Goal: Task Accomplishment & Management: Use online tool/utility

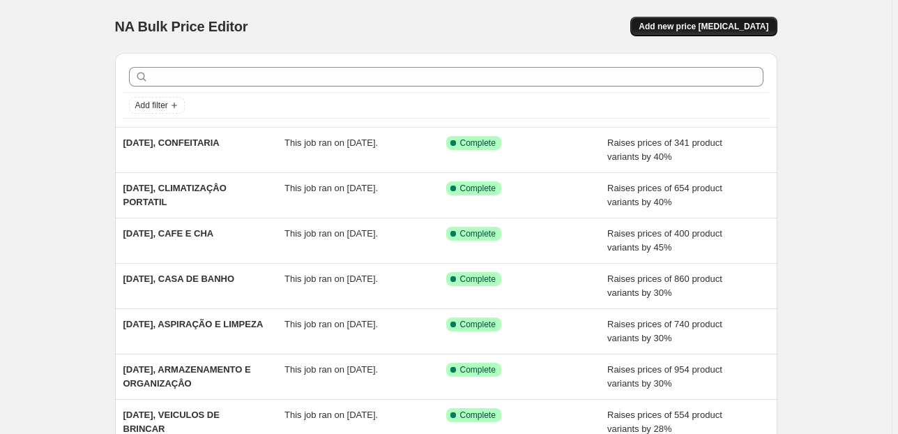
click at [675, 35] on button "Add new price [MEDICAL_DATA]" at bounding box center [703, 27] width 146 height 20
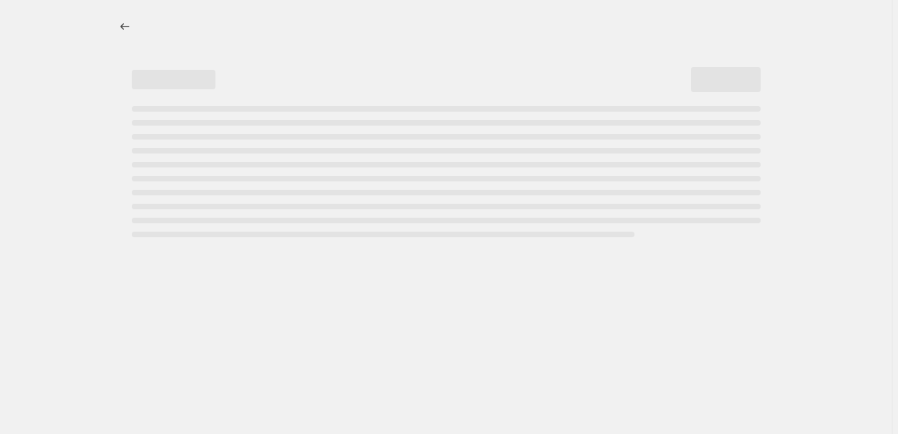
select select "percentage"
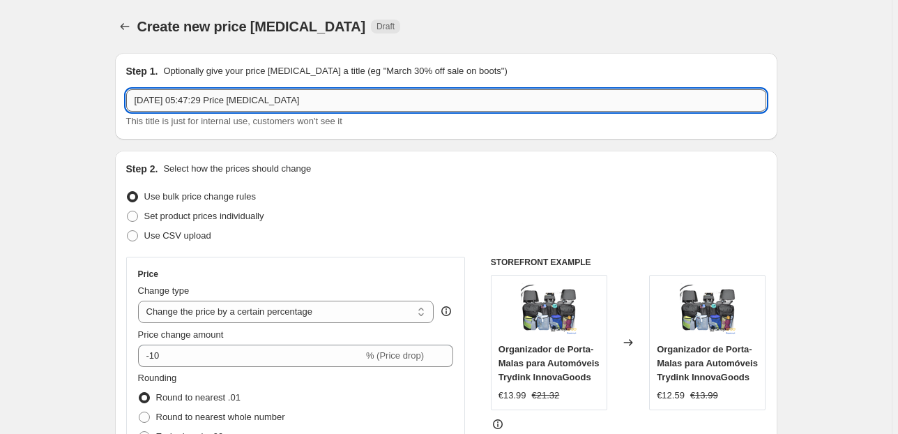
click at [387, 98] on input "13/08/2025, 05:47:29 Price change job" at bounding box center [446, 100] width 640 height 22
drag, startPoint x: 313, startPoint y: 99, endPoint x: 190, endPoint y: 99, distance: 123.4
click at [190, 99] on input "13/08/2025, 05:47:29 Price change job" at bounding box center [446, 100] width 640 height 22
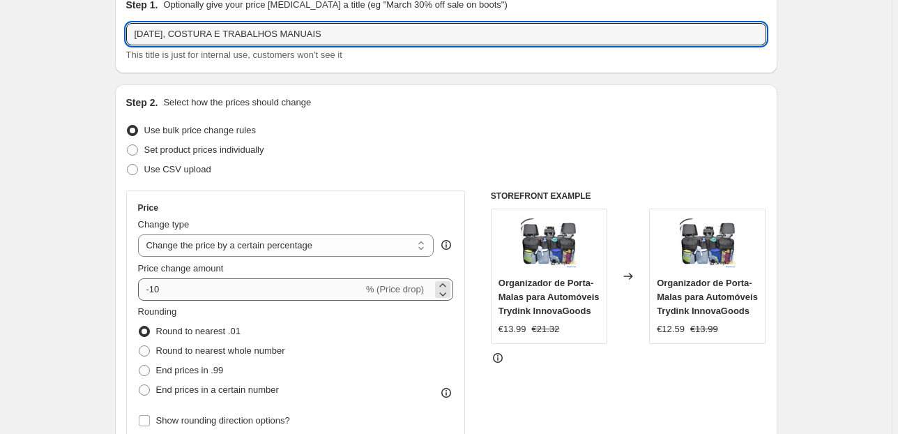
scroll to position [167, 0]
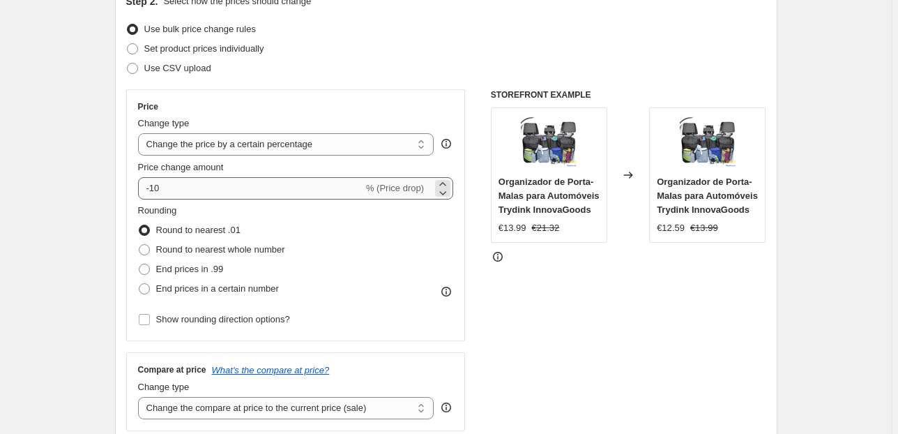
type input "[DATE], COSTURA E TRABALHOS MANUAIS"
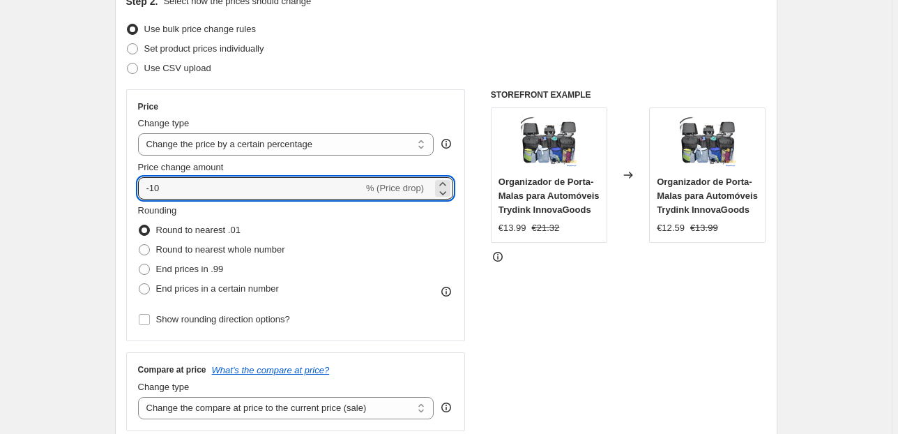
drag, startPoint x: 259, startPoint y: 184, endPoint x: 42, endPoint y: 207, distance: 218.8
type input "30"
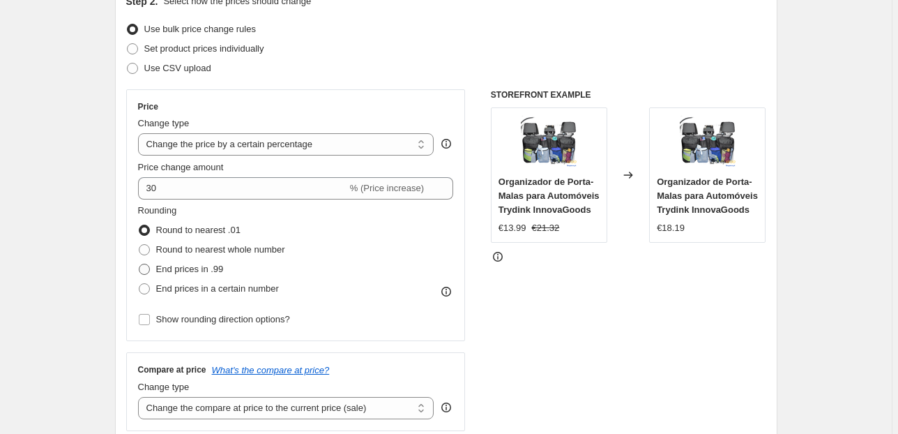
click at [180, 272] on span "End prices in .99" at bounding box center [190, 269] width 68 height 10
click at [139, 264] on input "End prices in .99" at bounding box center [139, 264] width 1 height 1
radio input "true"
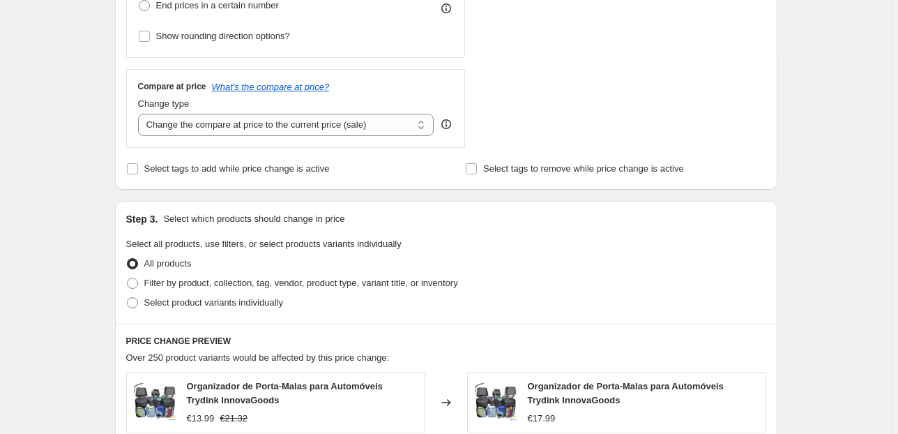
scroll to position [502, 0]
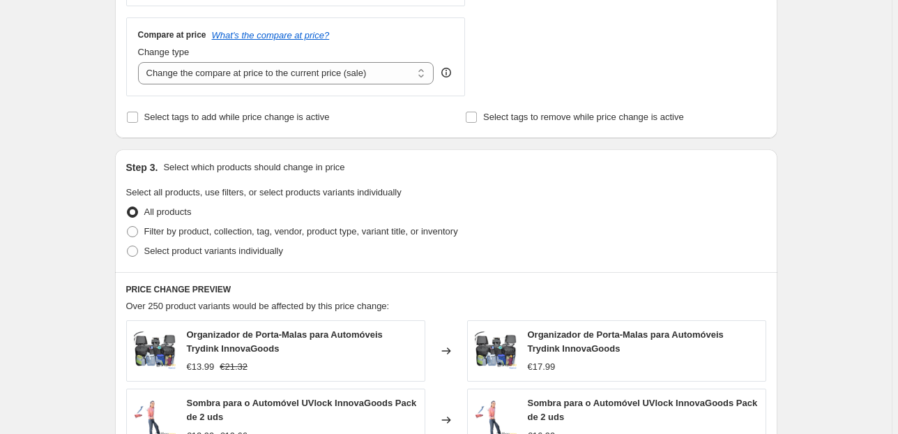
click at [405, 56] on div "Change type" at bounding box center [286, 52] width 296 height 14
click at [404, 64] on select "Change the compare at price to the current price (sale) Change the compare at p…" at bounding box center [286, 73] width 296 height 22
select select "pp"
click at [140, 62] on select "Change the compare at price to the current price (sale) Change the compare at p…" at bounding box center [286, 73] width 296 height 22
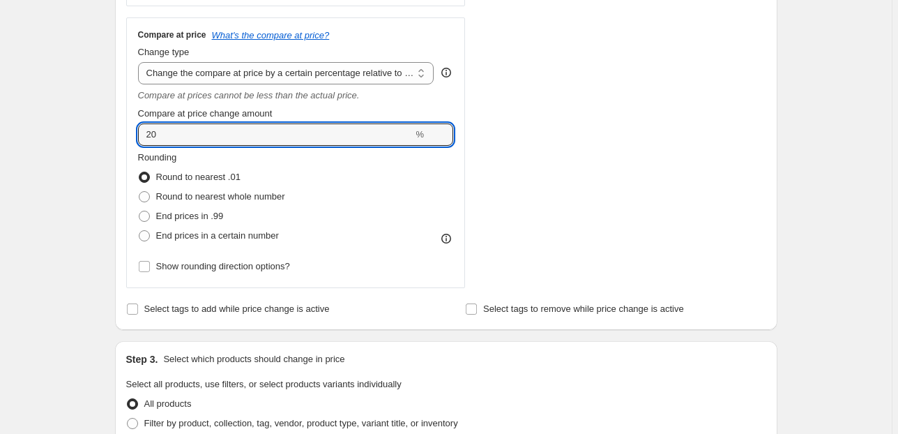
click at [77, 136] on div "Create new price change job. This page is ready Create new price change job Dra…" at bounding box center [446, 300] width 892 height 1604
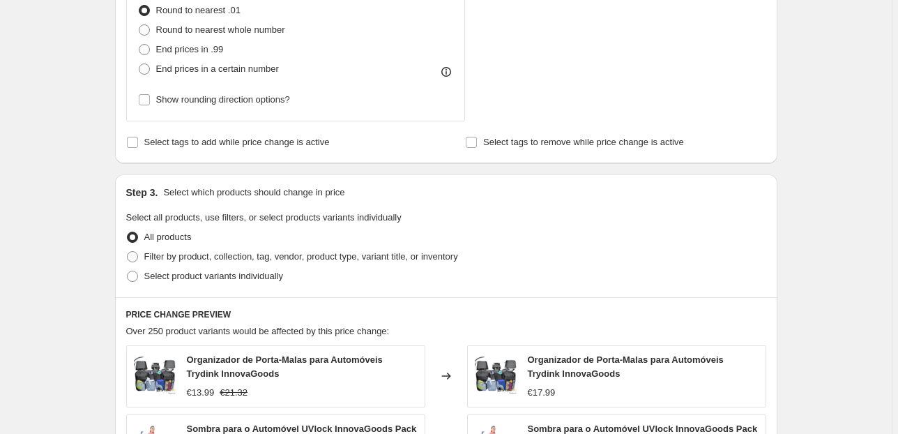
scroll to position [670, 0]
type input "75"
click at [223, 250] on span "Filter by product, collection, tag, vendor, product type, variant title, or inv…" at bounding box center [301, 255] width 314 height 10
click at [128, 250] on input "Filter by product, collection, tag, vendor, product type, variant title, or inv…" at bounding box center [127, 250] width 1 height 1
radio input "true"
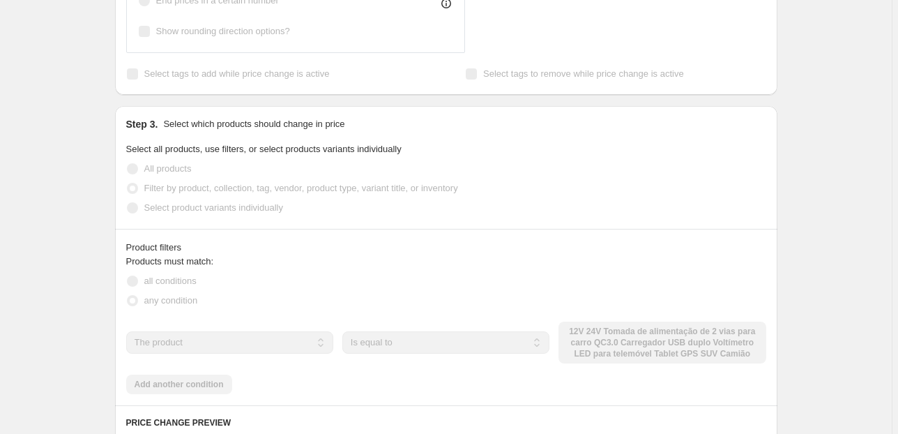
scroll to position [837, 0]
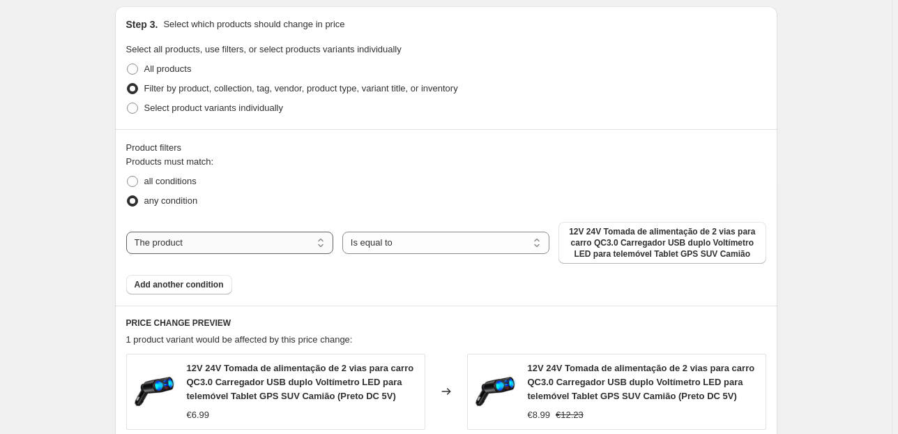
drag, startPoint x: 285, startPoint y: 230, endPoint x: 284, endPoint y: 237, distance: 7.1
click at [285, 232] on select "The product The product's collection The product's tag The product's vendor The…" at bounding box center [229, 243] width 207 height 22
select select "collection"
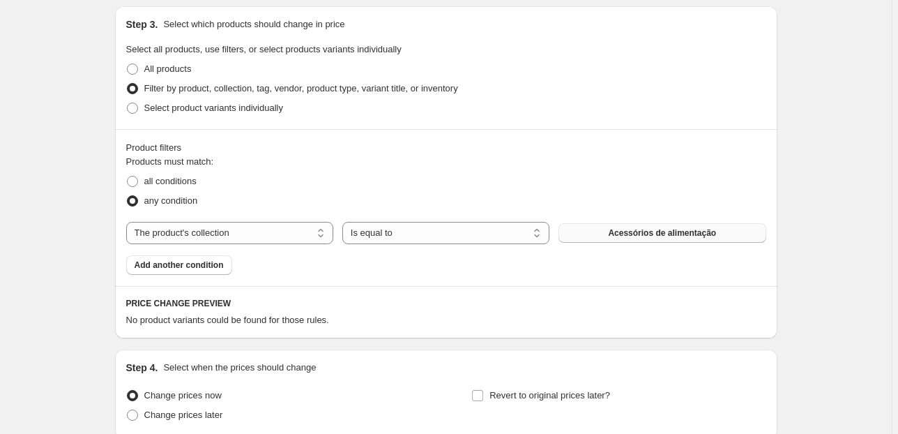
click at [616, 233] on span "Acessórios de alimentação" at bounding box center [662, 232] width 108 height 11
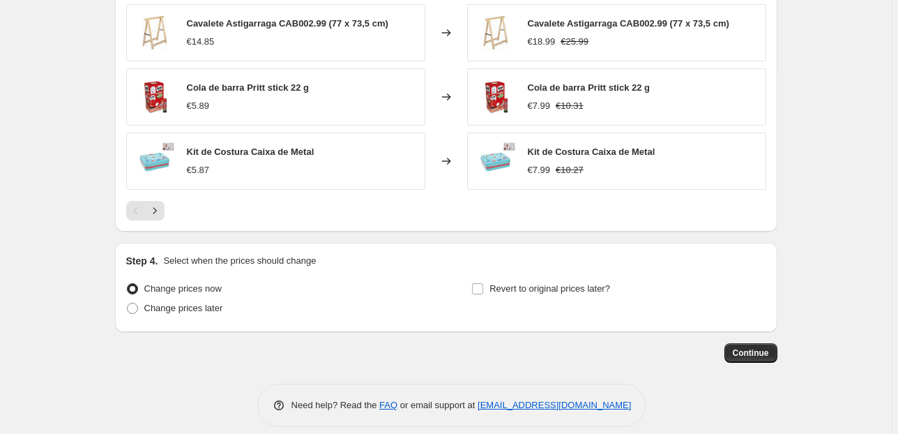
scroll to position [1315, 0]
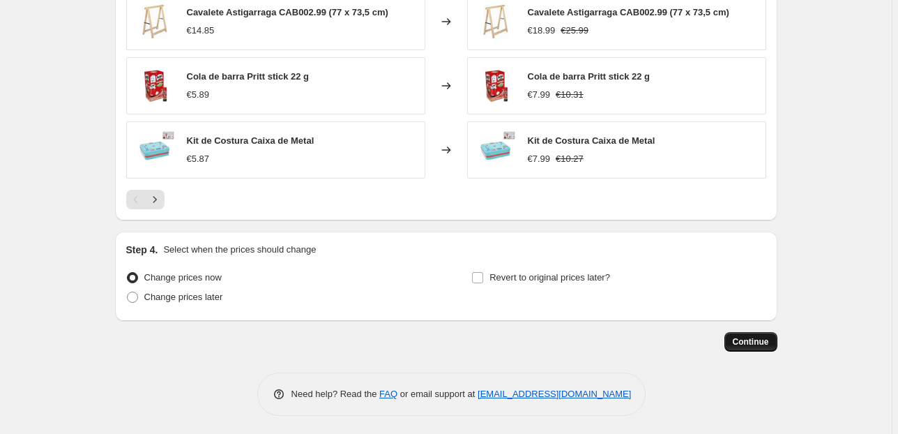
click at [776, 339] on button "Continue" at bounding box center [751, 342] width 53 height 20
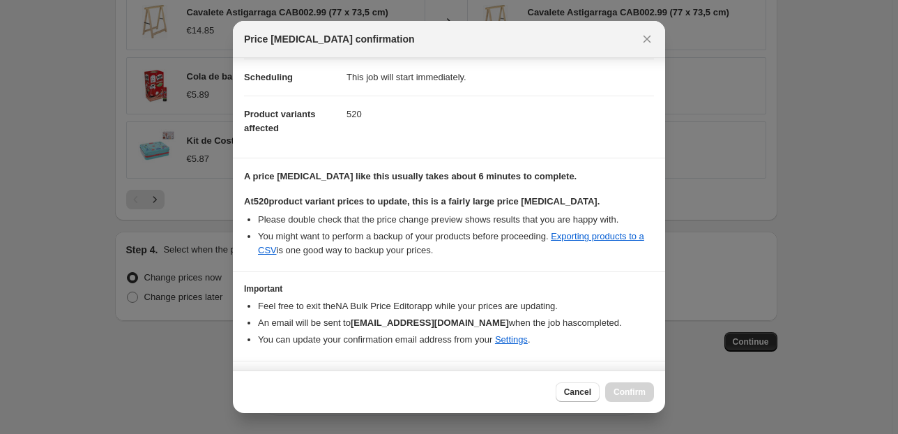
scroll to position [142, 0]
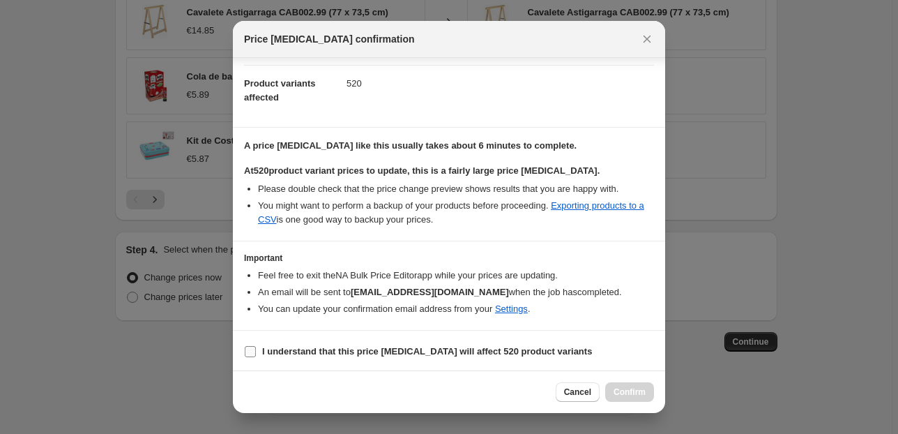
click at [254, 349] on input "I understand that this price change job will affect 520 product variants" at bounding box center [250, 351] width 11 height 11
checkbox input "true"
click at [625, 389] on span "Confirm" at bounding box center [630, 391] width 32 height 11
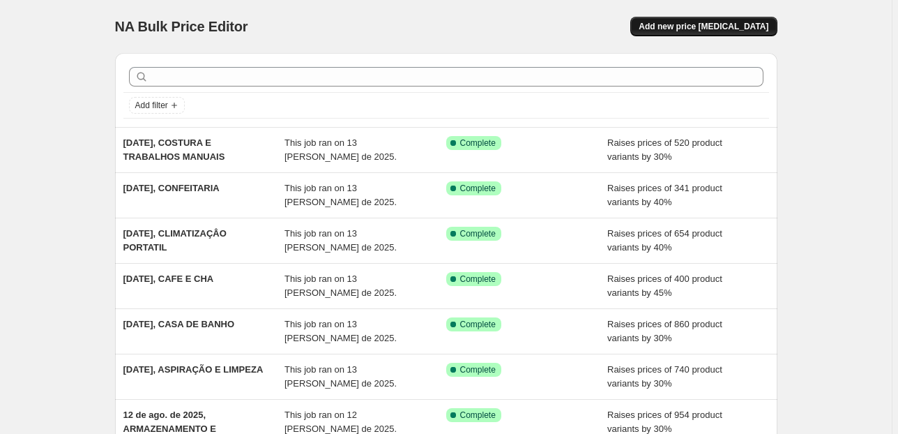
click at [718, 24] on span "Add new price [MEDICAL_DATA]" at bounding box center [704, 26] width 130 height 11
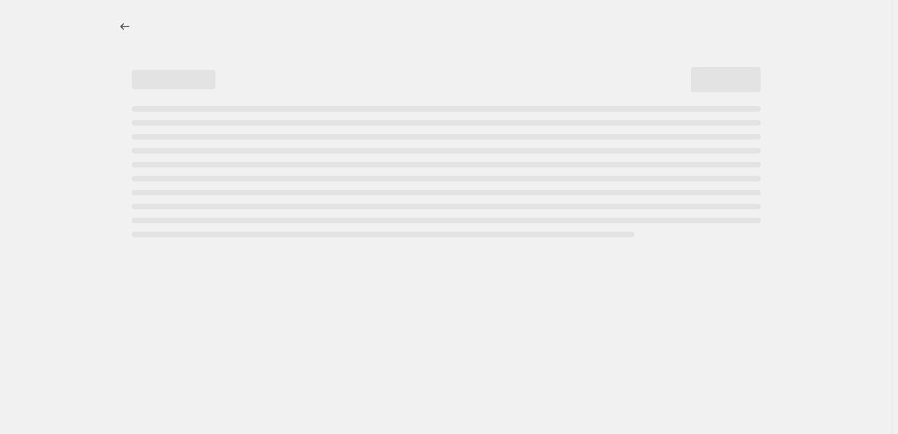
select select "percentage"
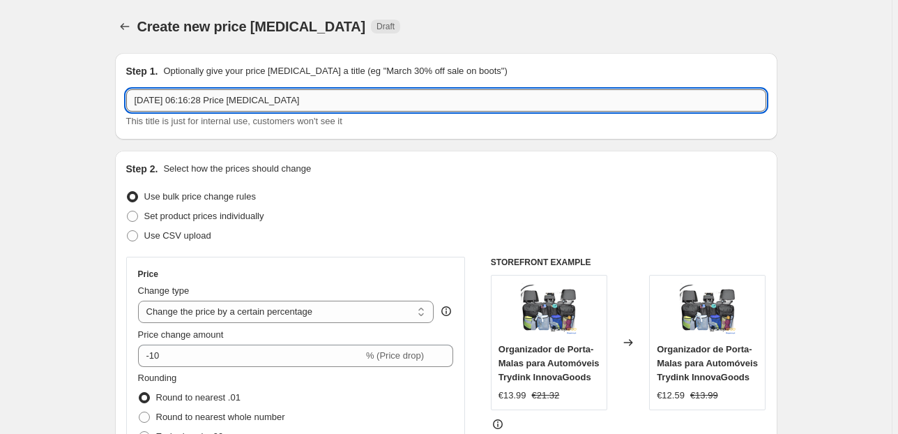
drag, startPoint x: 290, startPoint y: 103, endPoint x: 192, endPoint y: 100, distance: 97.7
click at [192, 100] on input "[DATE] 06:16:28 Price [MEDICAL_DATA]" at bounding box center [446, 100] width 640 height 22
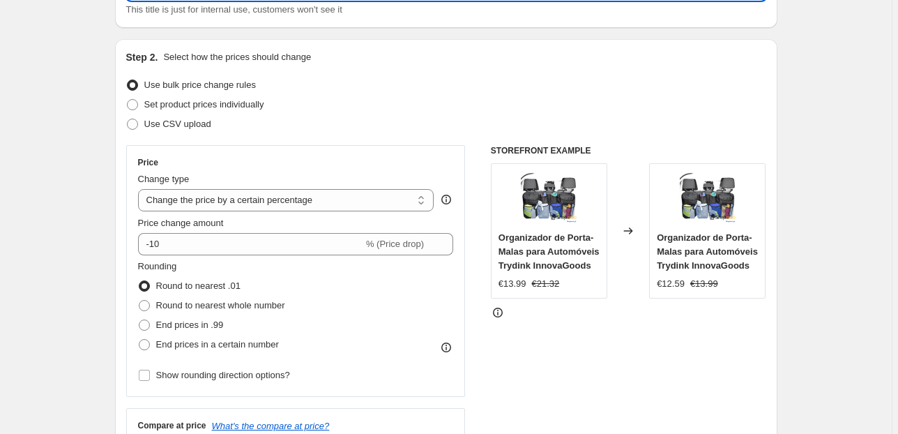
scroll to position [167, 0]
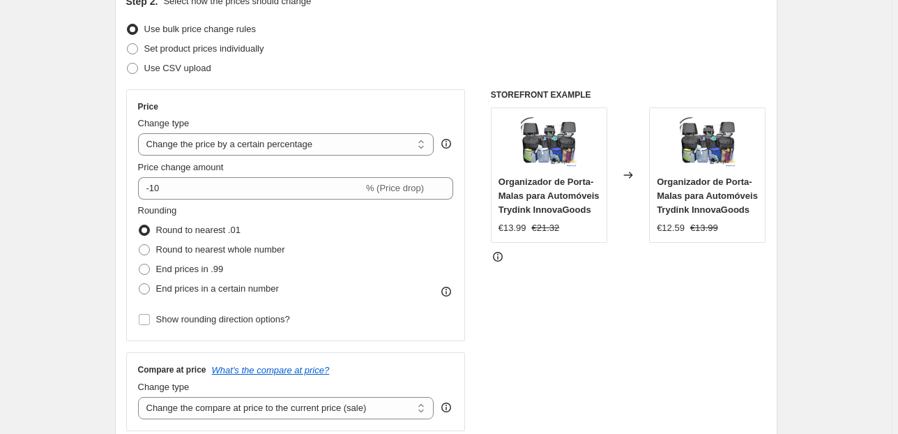
type input "[DATE], CUIDADO E LIMPEZA DOMESTICA"
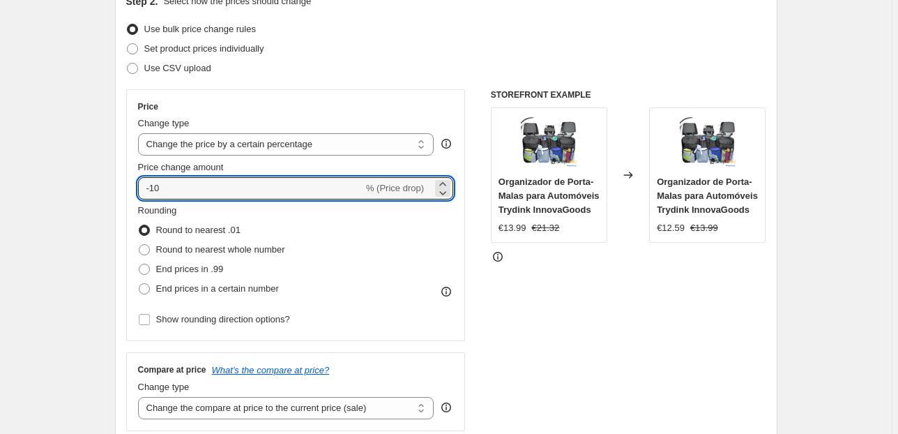
drag, startPoint x: 128, startPoint y: 187, endPoint x: 51, endPoint y: 190, distance: 77.5
type input "30"
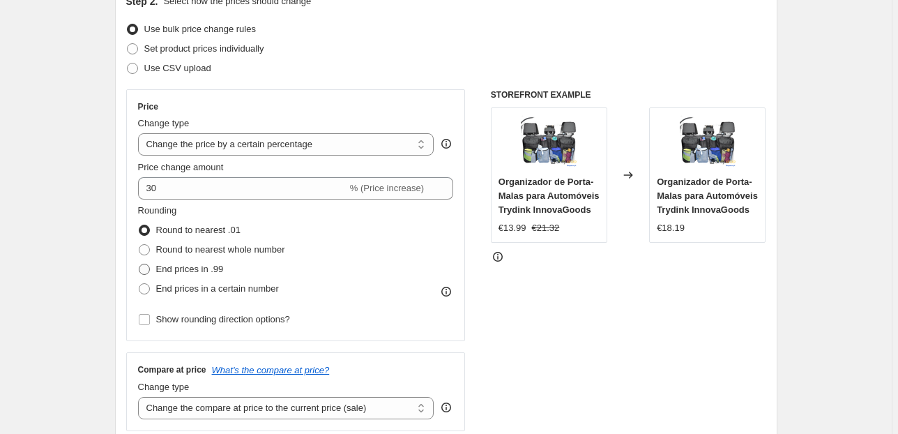
click at [198, 267] on span "End prices in .99" at bounding box center [190, 269] width 68 height 10
click at [139, 264] on input "End prices in .99" at bounding box center [139, 264] width 1 height 1
radio input "true"
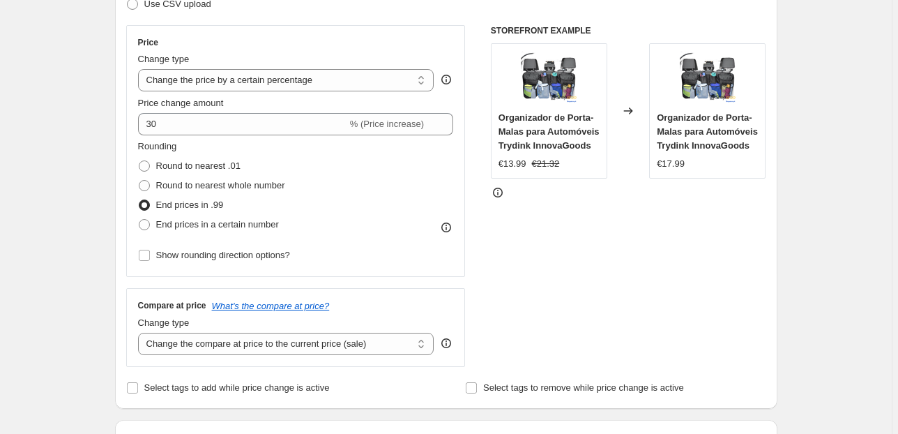
scroll to position [335, 0]
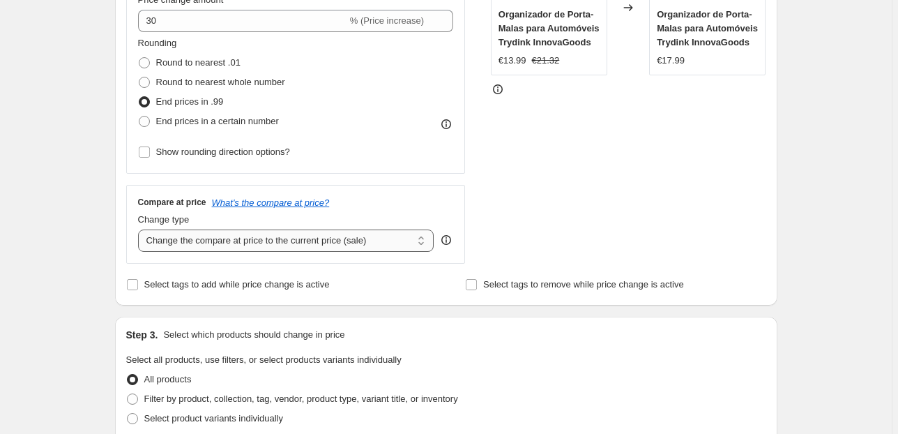
click at [272, 241] on select "Change the compare at price to the current price (sale) Change the compare at p…" at bounding box center [286, 240] width 296 height 22
select select "pp"
click at [140, 229] on select "Change the compare at price to the current price (sale) Change the compare at p…" at bounding box center [286, 240] width 296 height 22
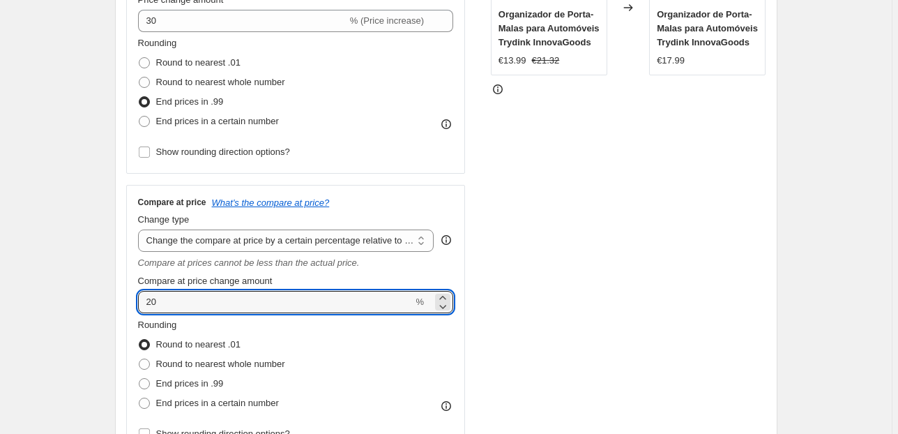
drag, startPoint x: 117, startPoint y: 304, endPoint x: 51, endPoint y: 304, distance: 66.3
type input "65"
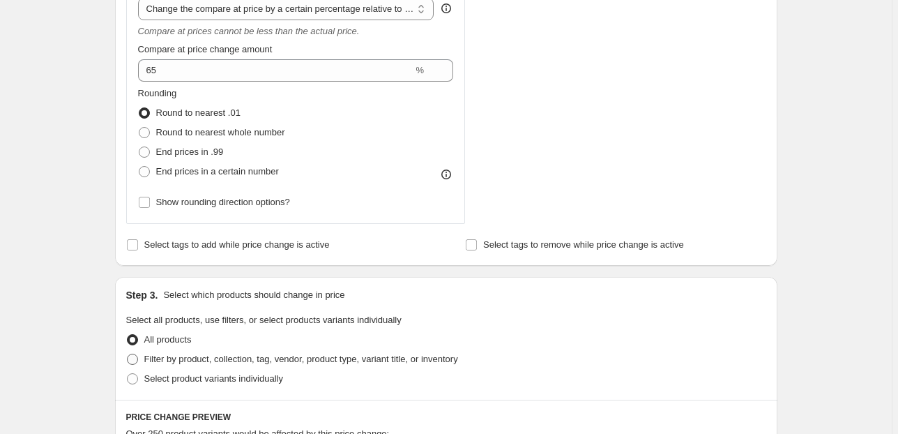
scroll to position [725, 0]
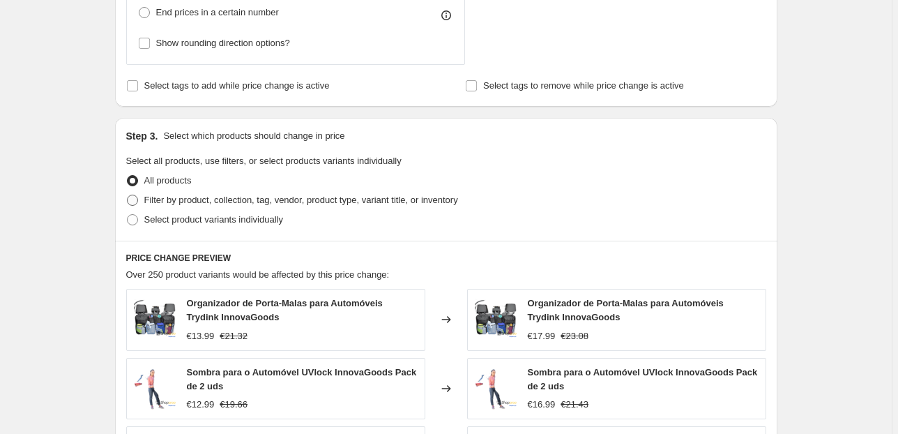
click at [314, 204] on span "Filter by product, collection, tag, vendor, product type, variant title, or inv…" at bounding box center [301, 200] width 314 height 10
click at [128, 195] on input "Filter by product, collection, tag, vendor, product type, variant title, or inv…" at bounding box center [127, 195] width 1 height 1
radio input "true"
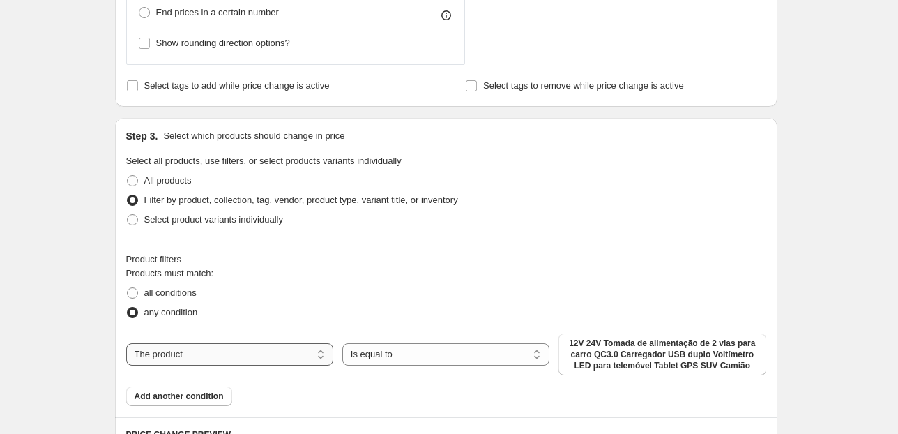
click at [276, 347] on select "The product The product's collection The product's tag The product's vendor The…" at bounding box center [229, 354] width 207 height 22
select select "collection"
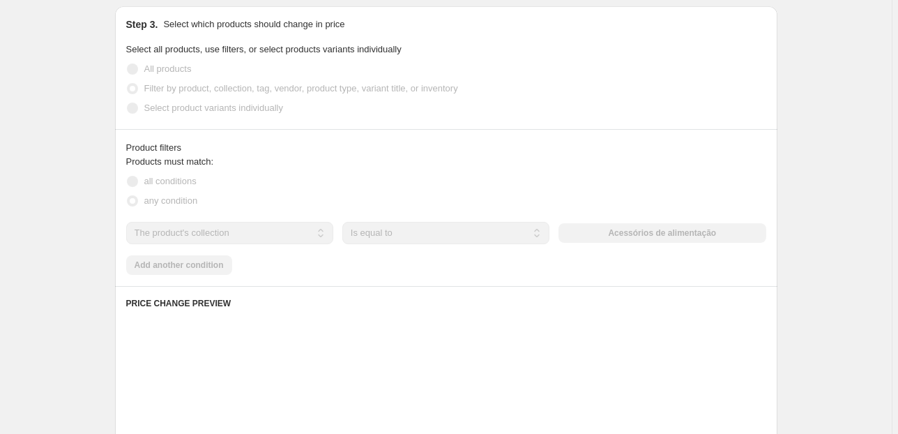
scroll to position [893, 0]
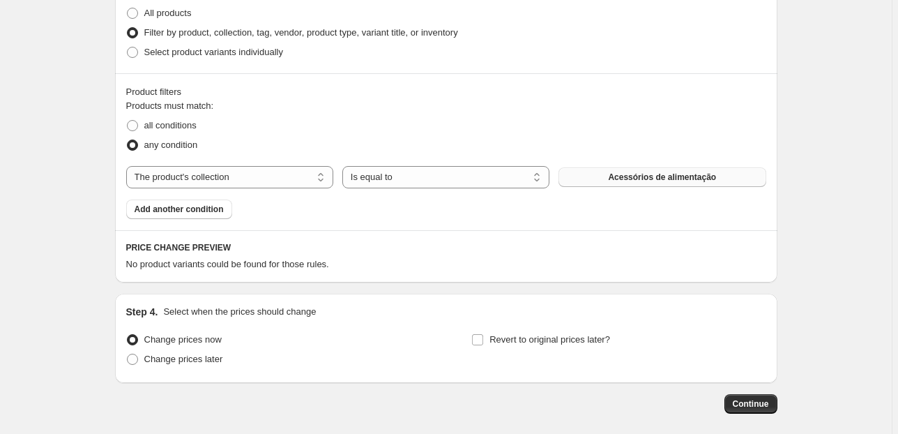
click at [633, 185] on button "Acessórios de alimentação" at bounding box center [662, 177] width 207 height 20
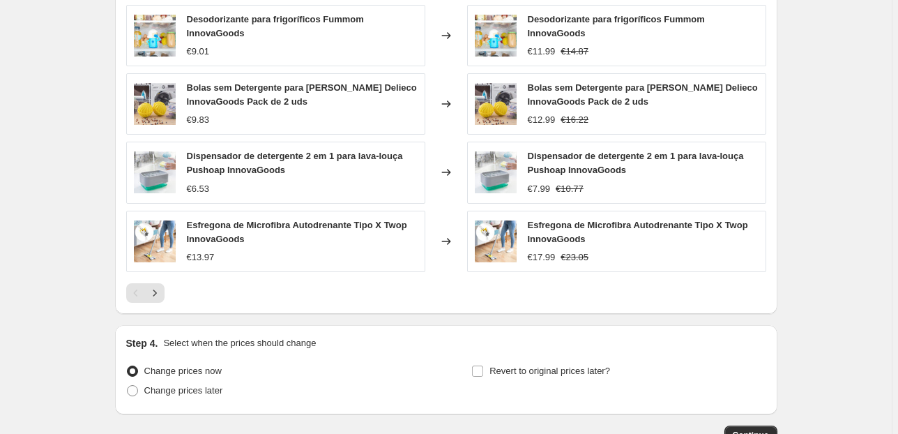
scroll to position [1329, 0]
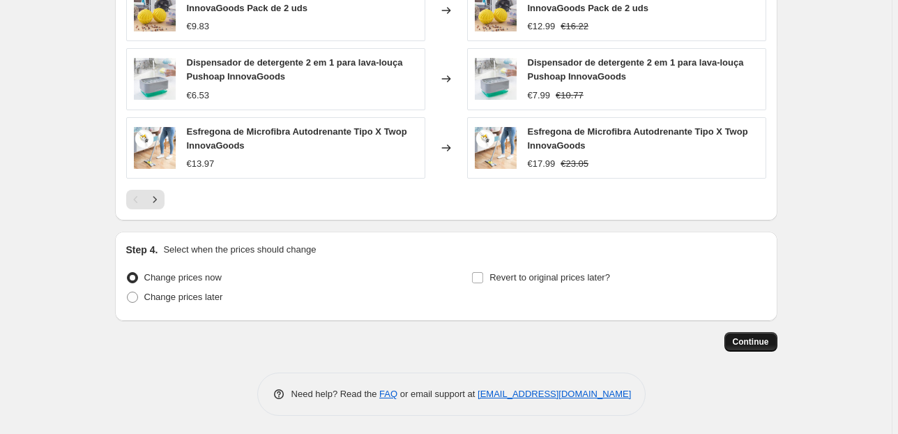
click at [745, 338] on span "Continue" at bounding box center [751, 341] width 36 height 11
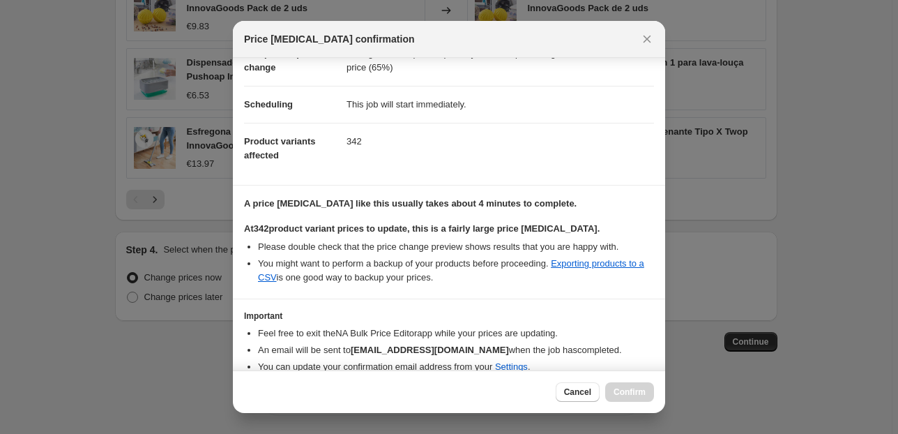
scroll to position [142, 0]
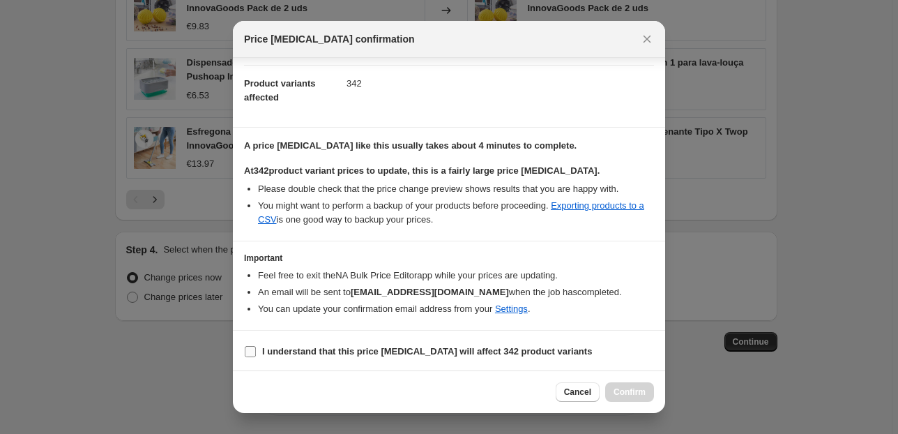
click at [258, 349] on label "I understand that this price [MEDICAL_DATA] will affect 342 product variants" at bounding box center [418, 352] width 348 height 20
click at [256, 349] on input "I understand that this price [MEDICAL_DATA] will affect 342 product variants" at bounding box center [250, 351] width 11 height 11
checkbox input "true"
click at [638, 391] on span "Confirm" at bounding box center [630, 391] width 32 height 11
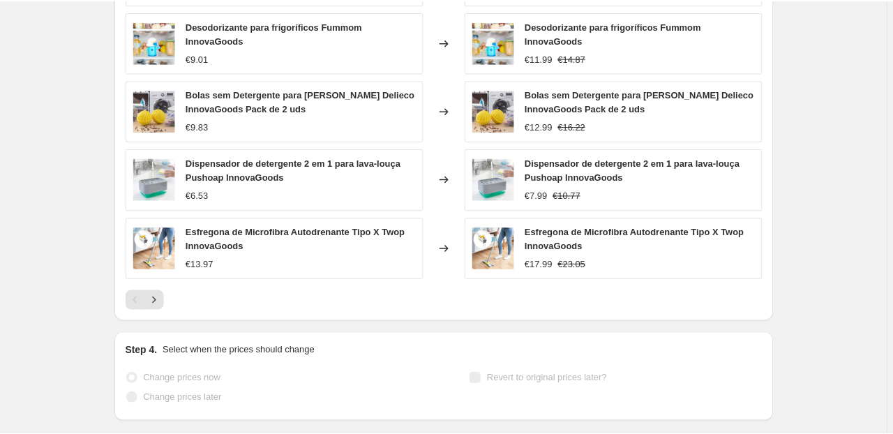
scroll to position [1365, 0]
